Goal: Information Seeking & Learning: Learn about a topic

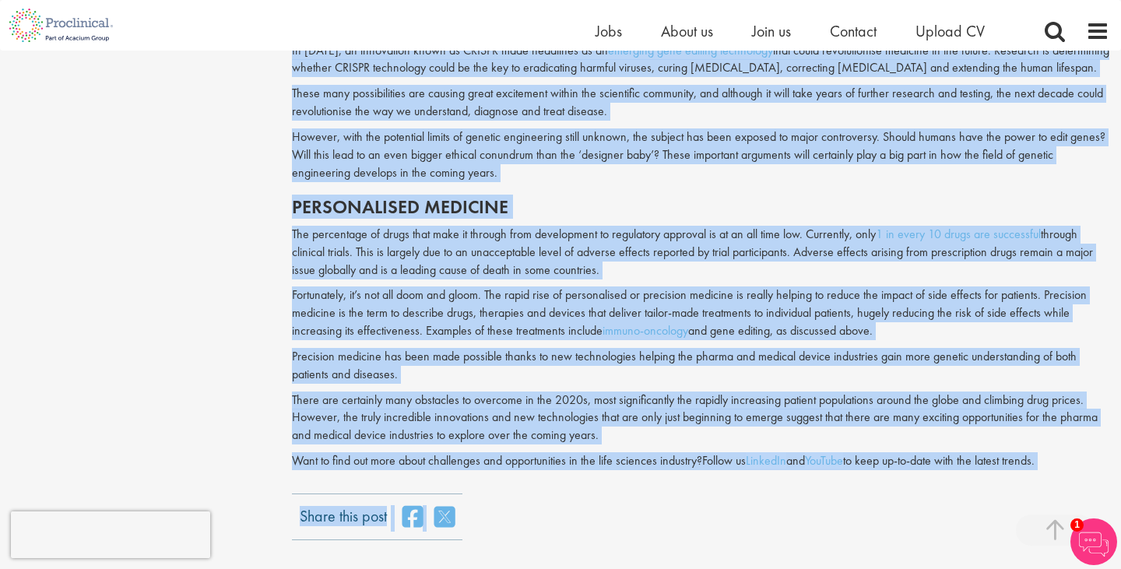
scroll to position [2105, 0]
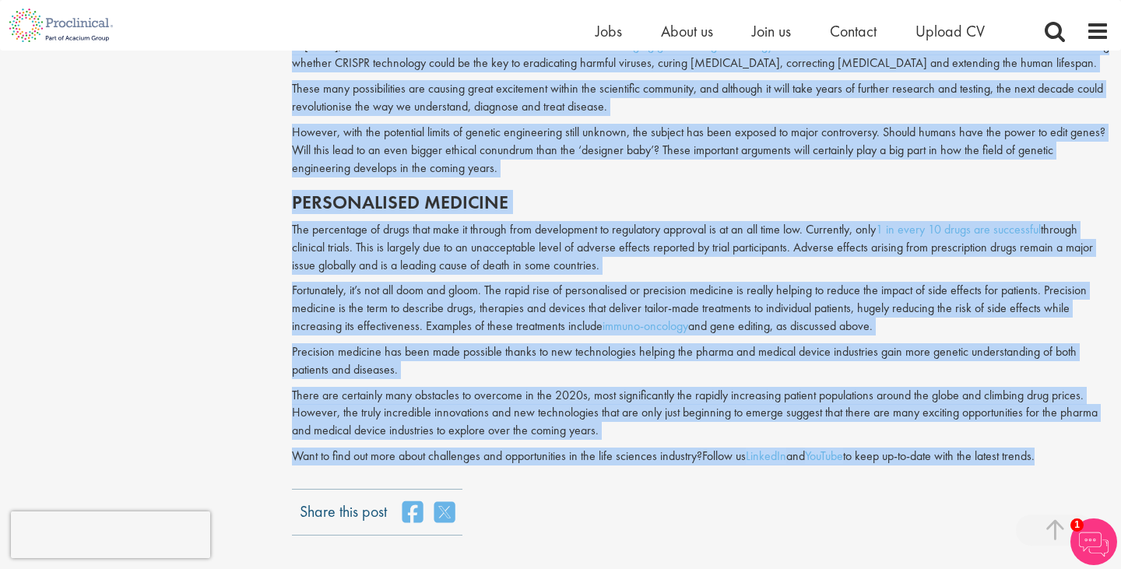
drag, startPoint x: 281, startPoint y: 142, endPoint x: 572, endPoint y: 480, distance: 446.2
copy div "Loremi dol Sitamet Consect Adipiscingeli sed Doeiusmodt: 7749 inc utlabo Etdolo…"
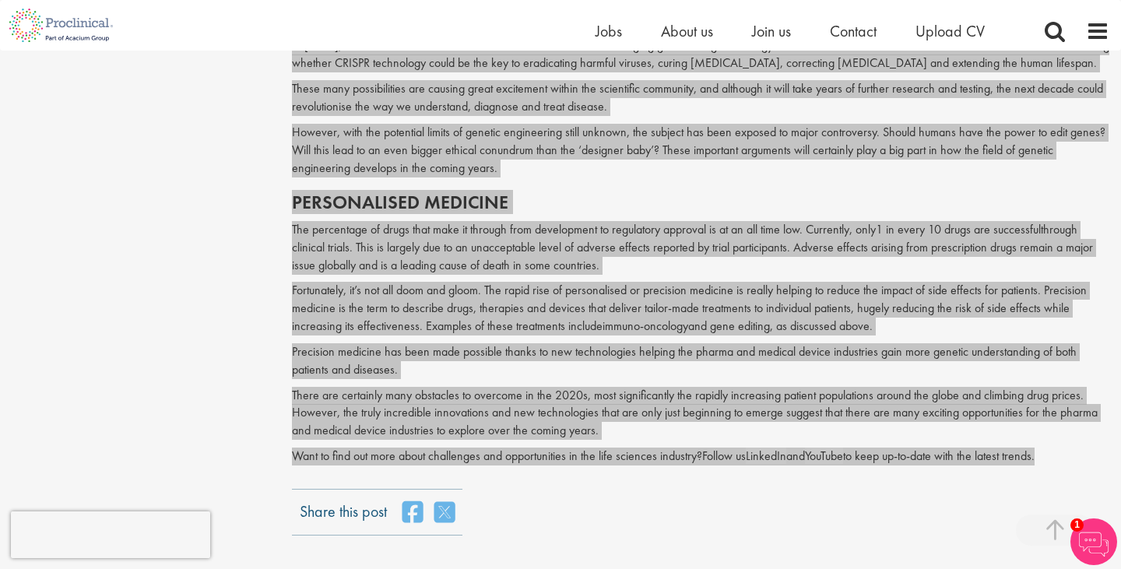
click at [0, 0] on body "This website uses cookies. By continuing to use this site, you are giving your …" at bounding box center [560, 8] width 1121 height 4227
